Goal: Transaction & Acquisition: Download file/media

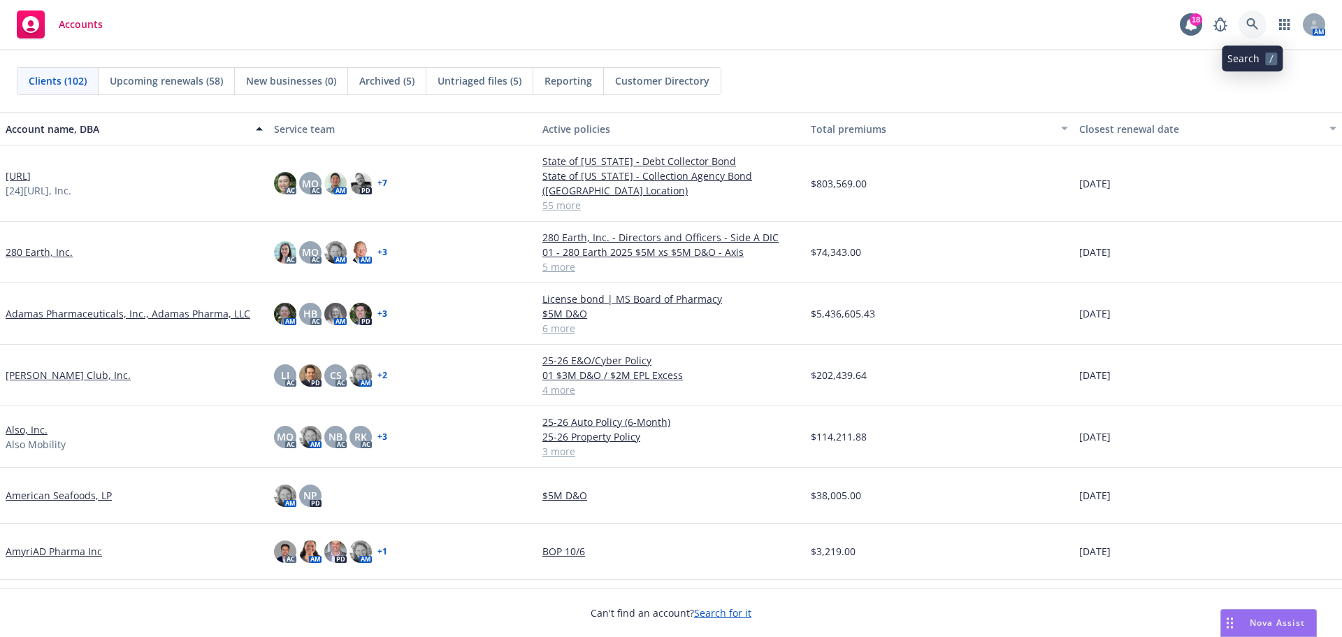
click at [1253, 22] on icon at bounding box center [1252, 24] width 13 height 13
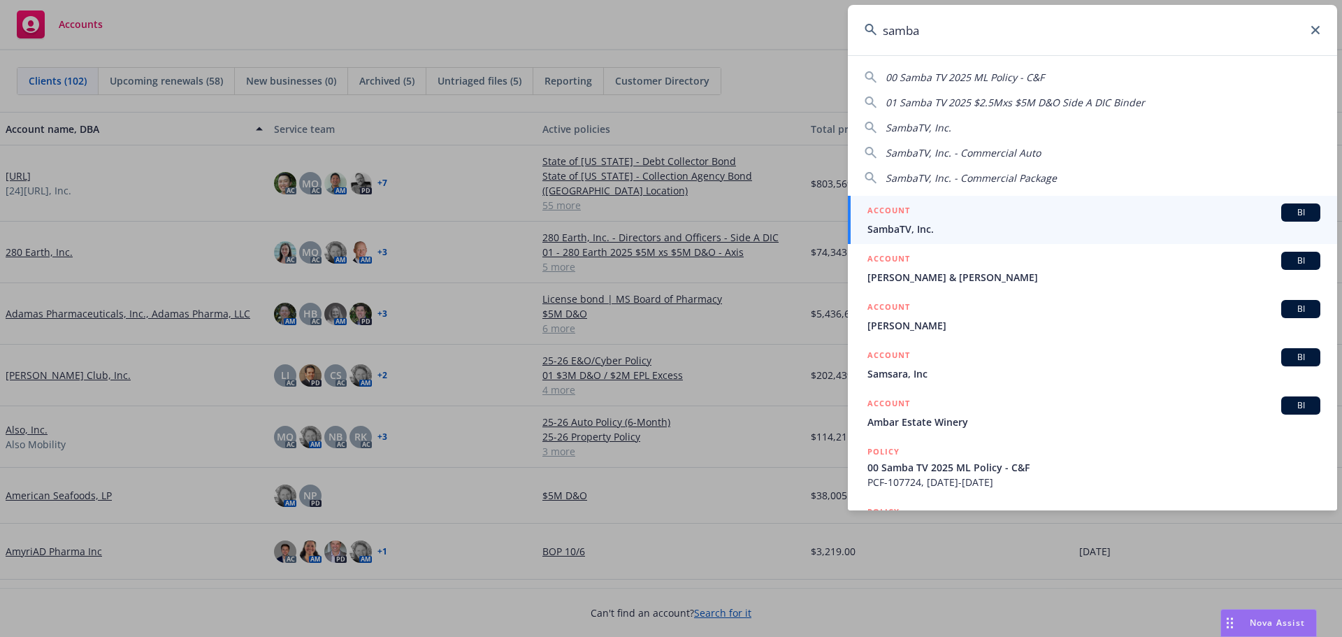
type input "samba"
click at [1286, 208] on span "BI" at bounding box center [1300, 212] width 28 height 13
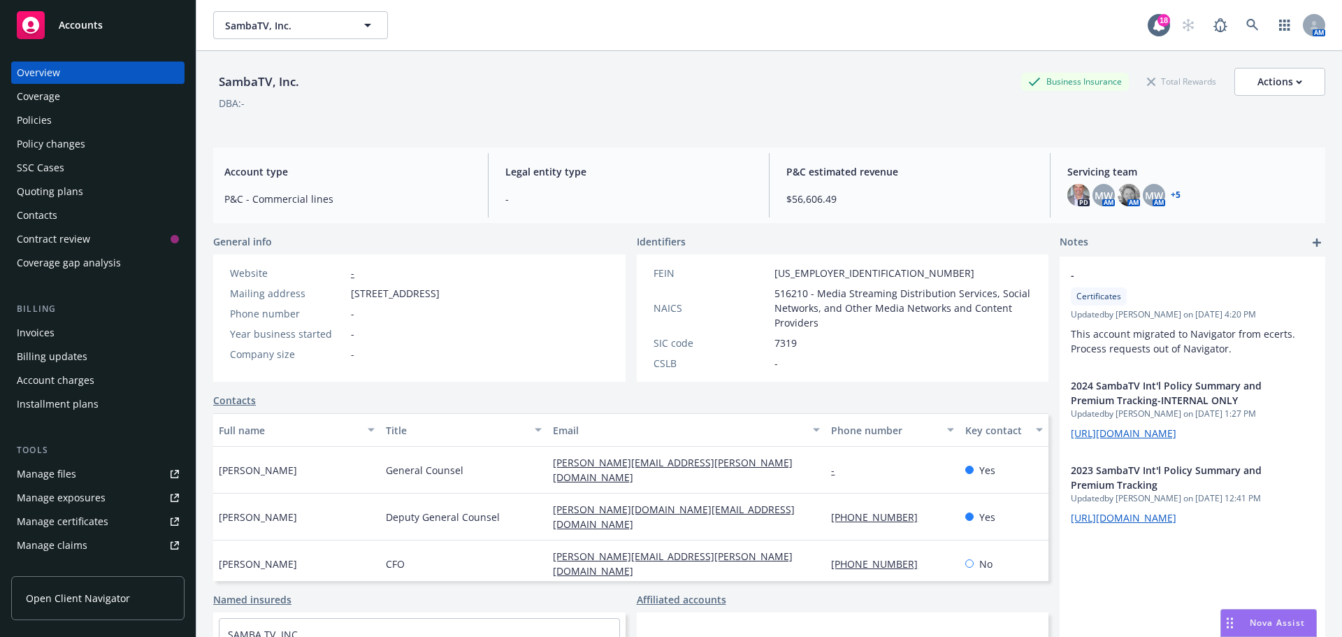
click at [69, 140] on div "Policy changes" at bounding box center [51, 144] width 68 height 22
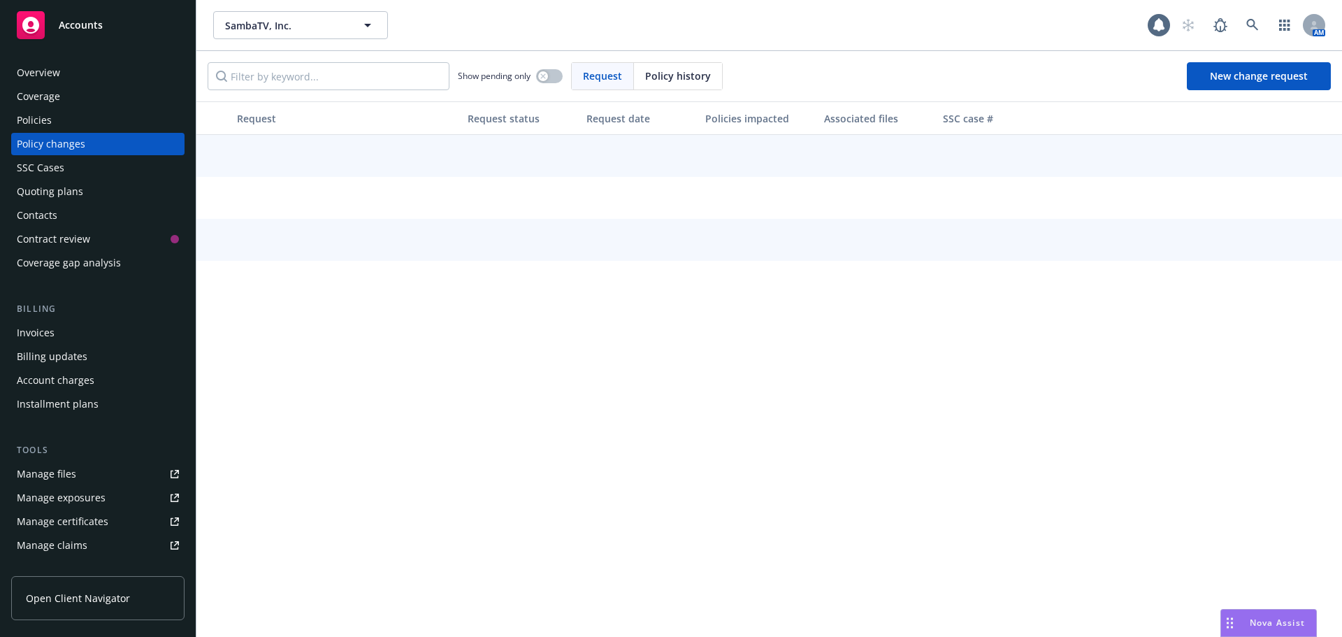
click at [41, 120] on div "Policies" at bounding box center [34, 120] width 35 height 22
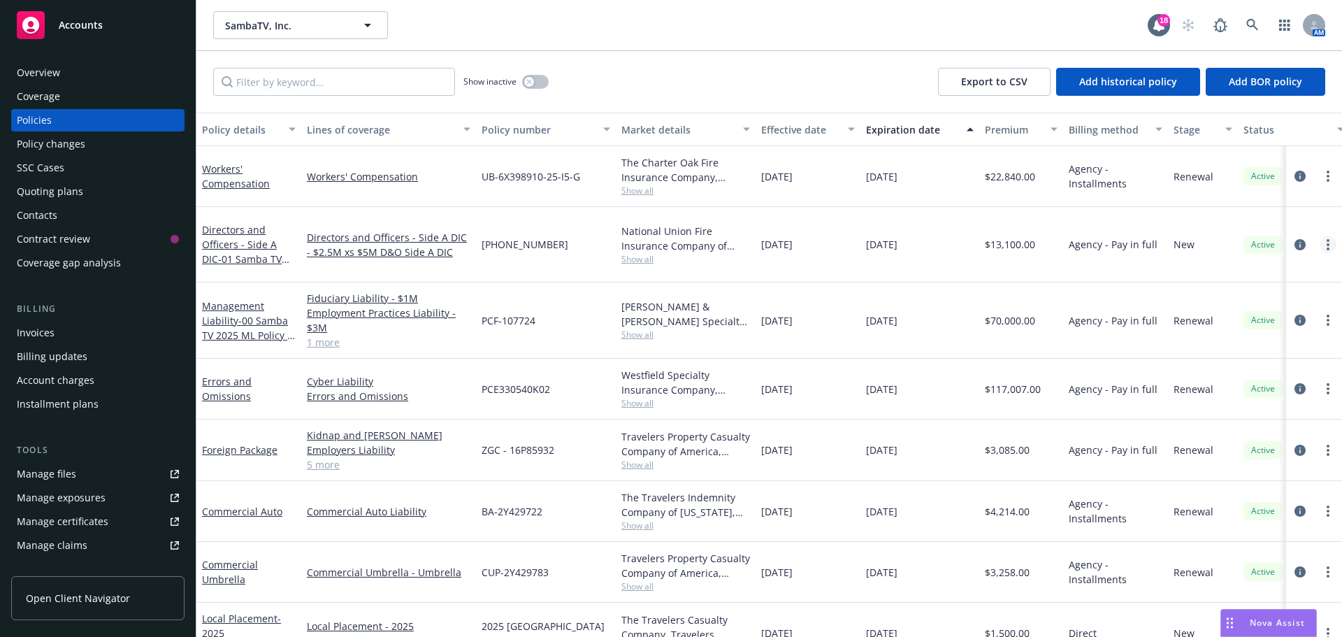
click at [1326, 239] on icon "more" at bounding box center [1327, 244] width 3 height 11
click at [256, 236] on link "Directors and Officers - Side A DIC - 01 Samba TV 2025 $2.5Mxs $5M D&O Side A D…" at bounding box center [245, 266] width 87 height 87
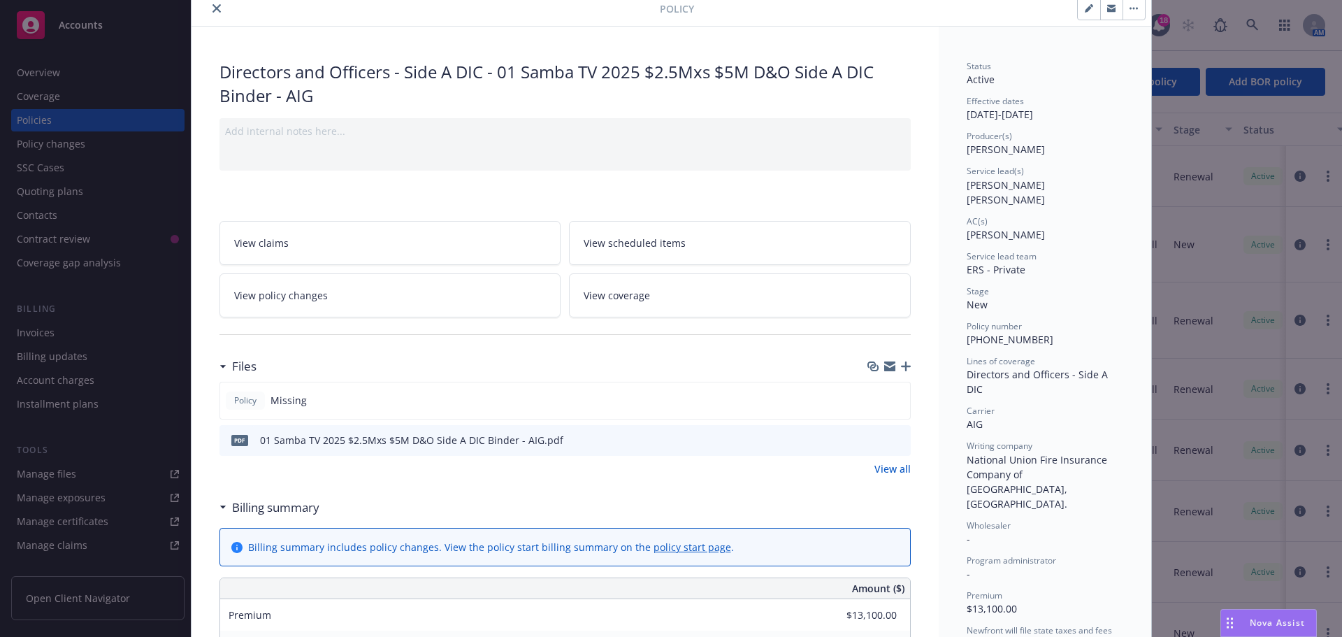
scroll to position [140, 0]
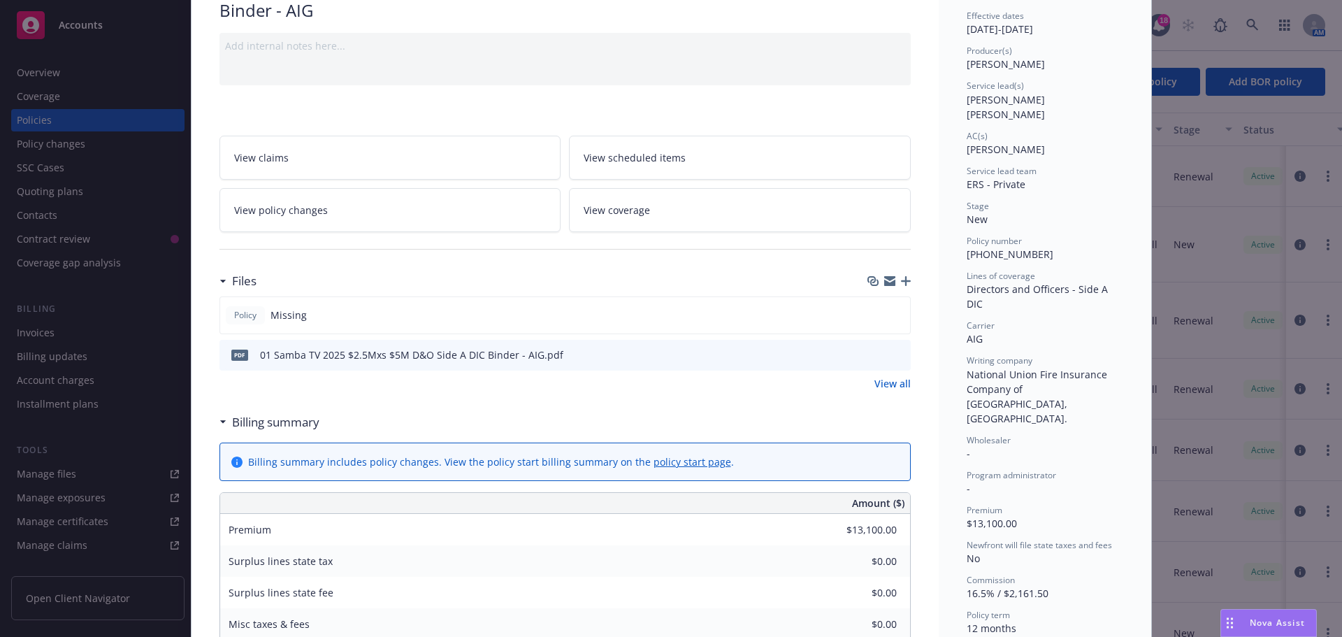
click at [869, 353] on icon "download file" at bounding box center [873, 352] width 9 height 8
